Goal: Task Accomplishment & Management: Use online tool/utility

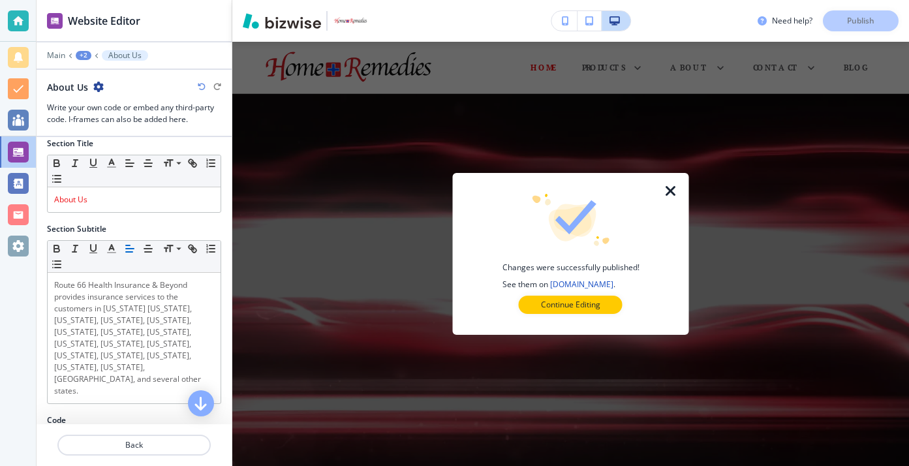
scroll to position [467, 0]
